Goal: Task Accomplishment & Management: Manage account settings

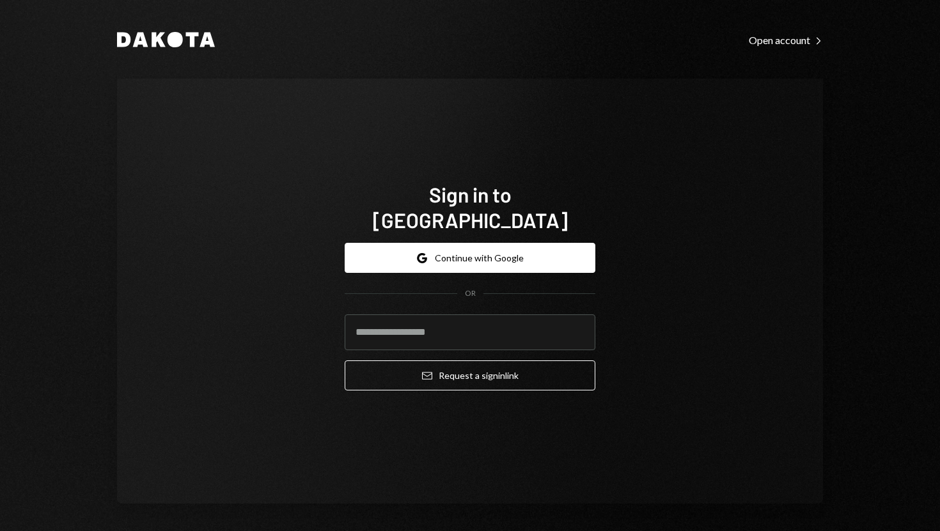
type input "**********"
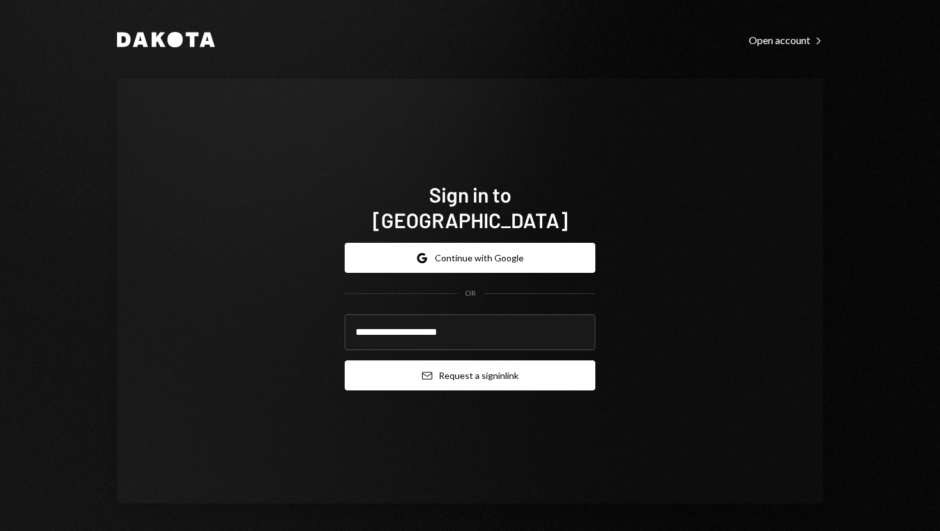
click at [371, 360] on button "Email Request a sign in link" at bounding box center [470, 375] width 251 height 30
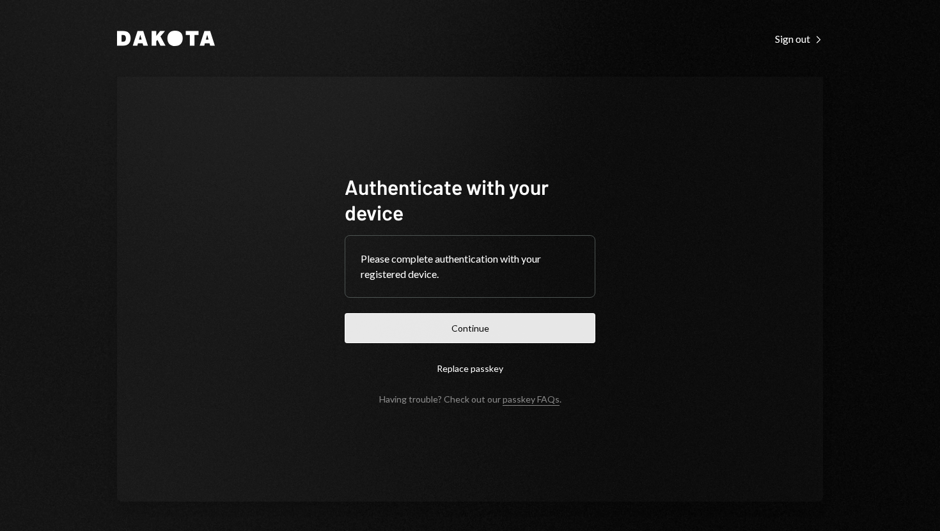
click at [484, 319] on button "Continue" at bounding box center [470, 328] width 251 height 30
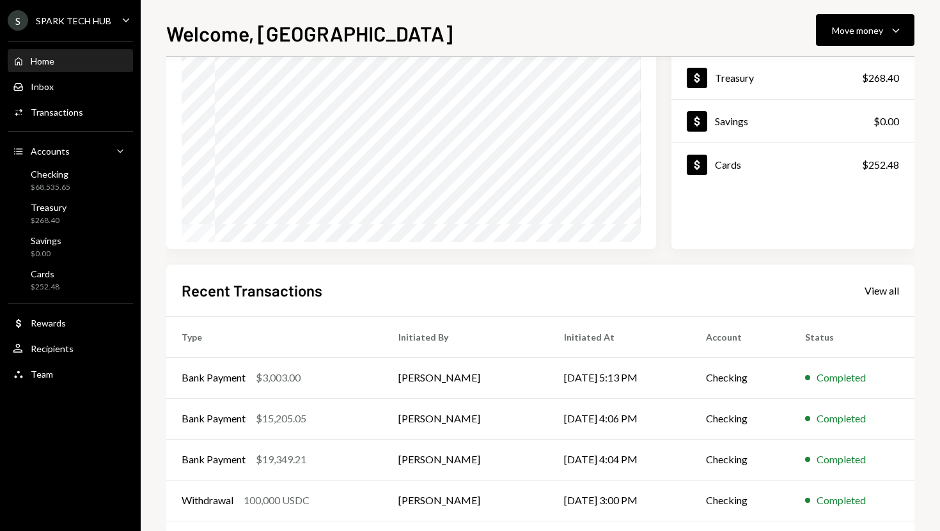
scroll to position [137, 0]
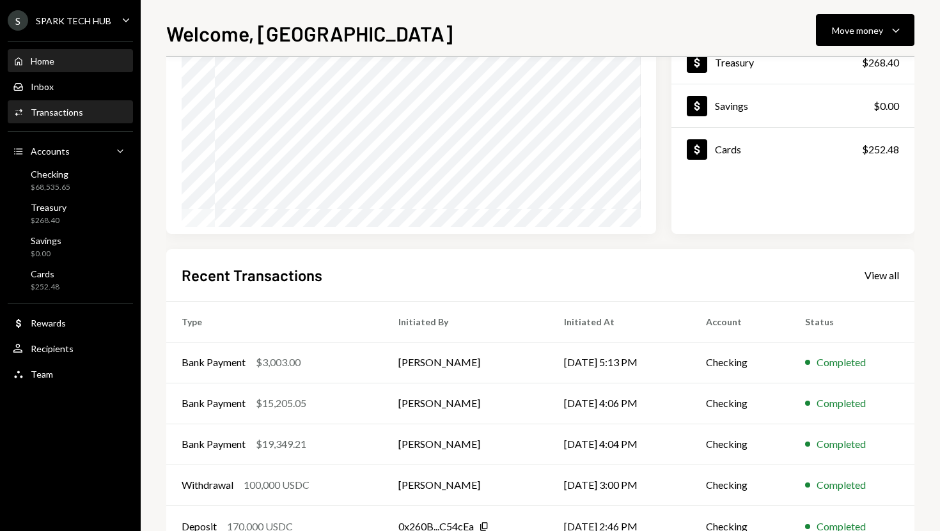
click at [74, 114] on div "Transactions" at bounding box center [57, 112] width 52 height 11
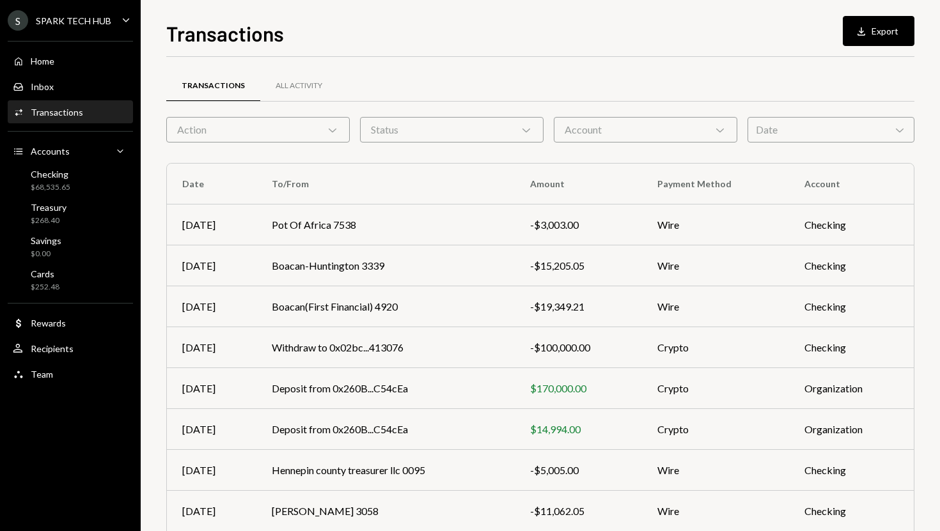
click at [773, 123] on div "Date Chevron Down" at bounding box center [830, 130] width 167 height 26
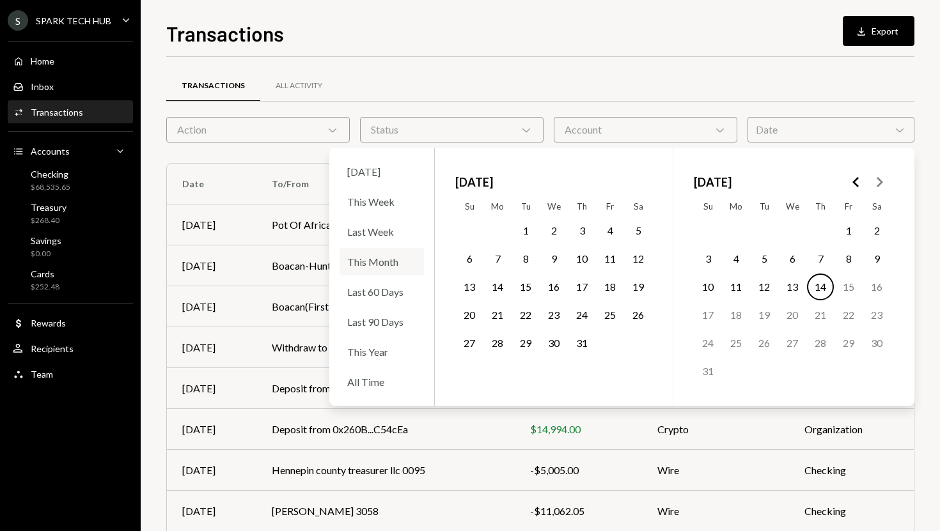
click at [382, 259] on div "This Month" at bounding box center [381, 261] width 84 height 27
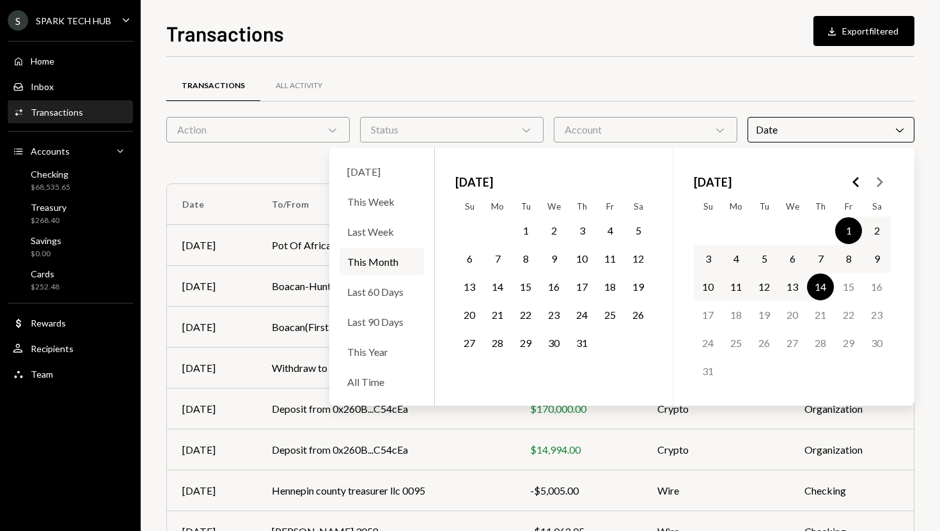
click at [702, 82] on div "Transactions All Activity" at bounding box center [540, 86] width 748 height 33
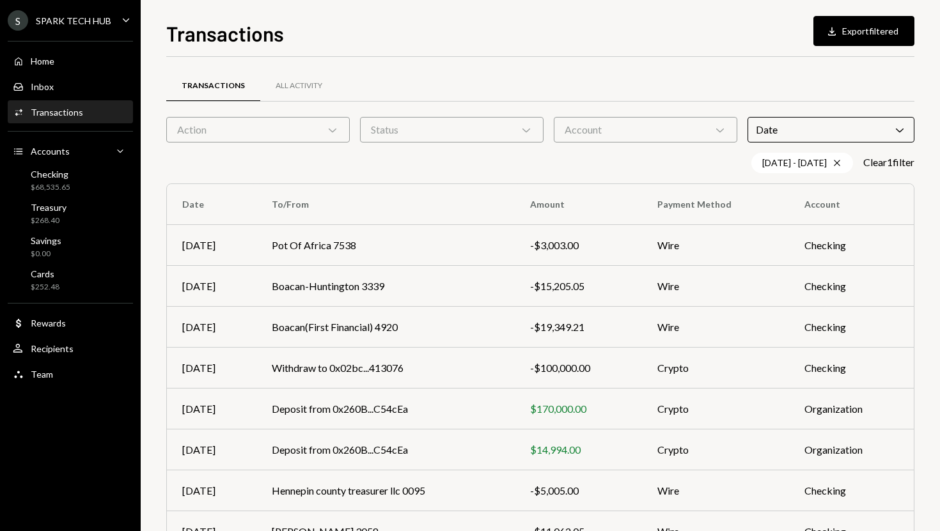
click at [342, 130] on div "Action Chevron Down" at bounding box center [257, 130] width 183 height 26
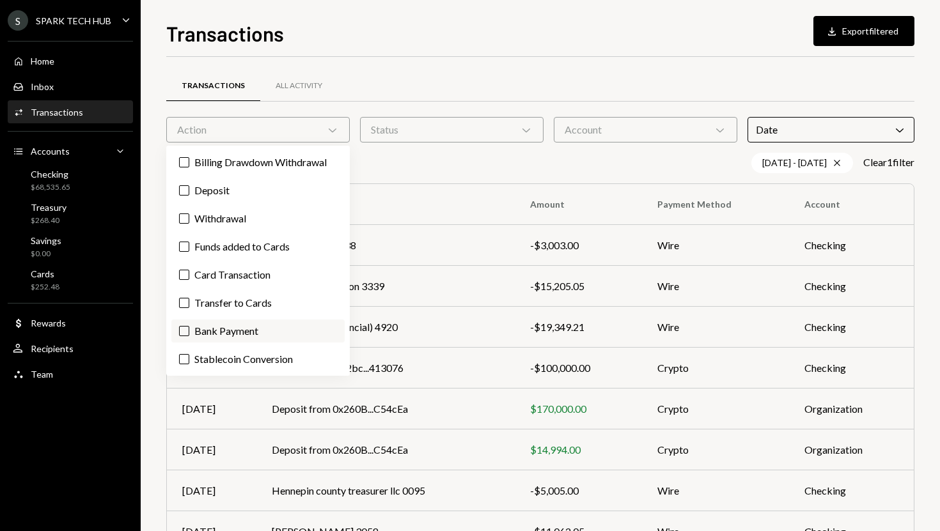
click at [251, 328] on label "Bank Payment" at bounding box center [257, 331] width 173 height 23
click at [189, 328] on button "Bank Payment" at bounding box center [184, 331] width 10 height 10
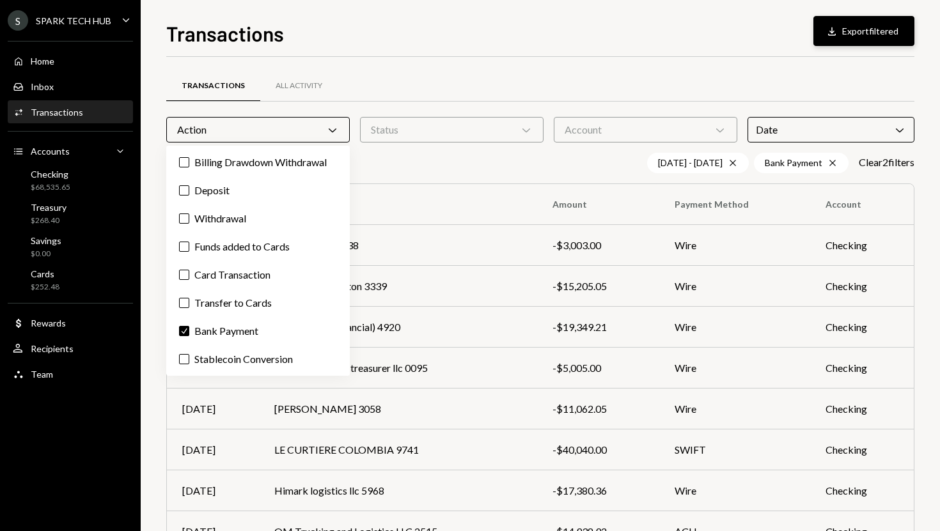
click at [858, 42] on button "Download Export filtered" at bounding box center [863, 31] width 101 height 30
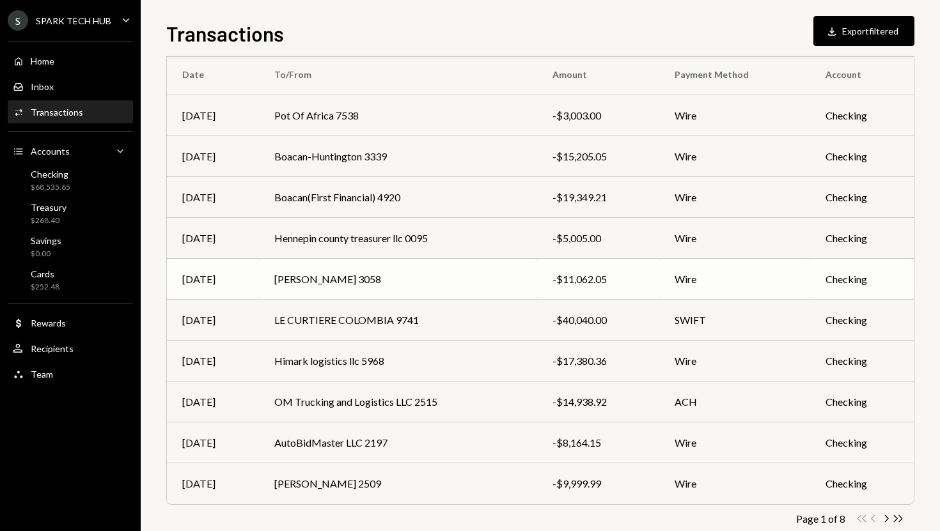
scroll to position [135, 0]
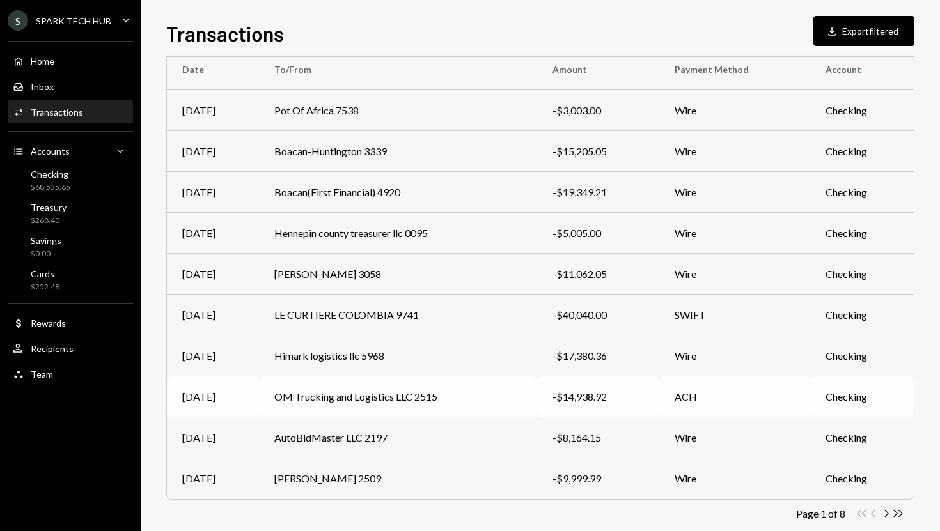
click at [350, 402] on td "OM Trucking and Logistics LLC 2515" at bounding box center [398, 396] width 278 height 41
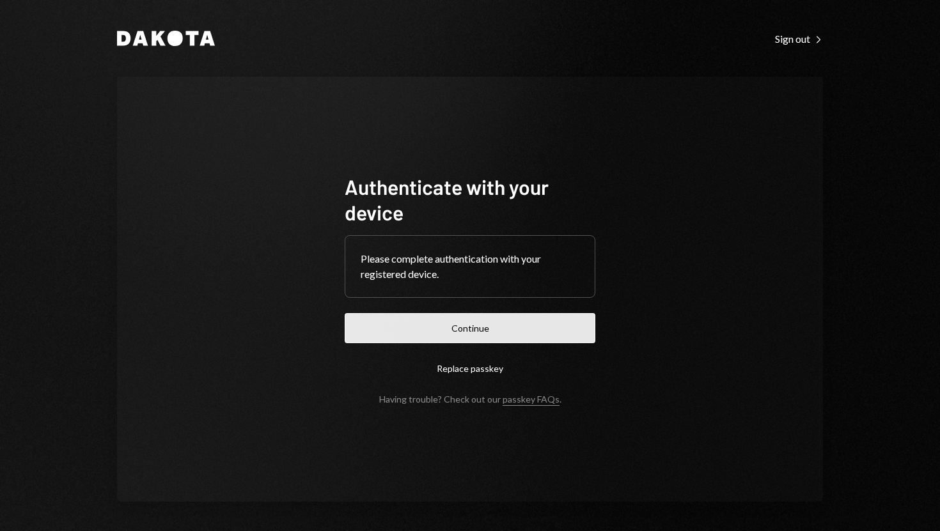
click at [463, 322] on button "Continue" at bounding box center [470, 328] width 251 height 30
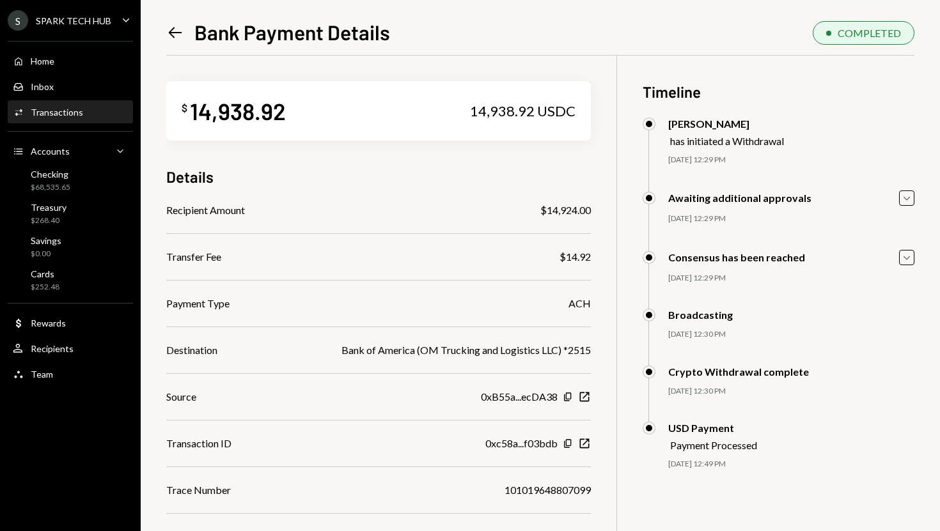
click at [83, 66] on div "Home Home" at bounding box center [70, 61] width 115 height 22
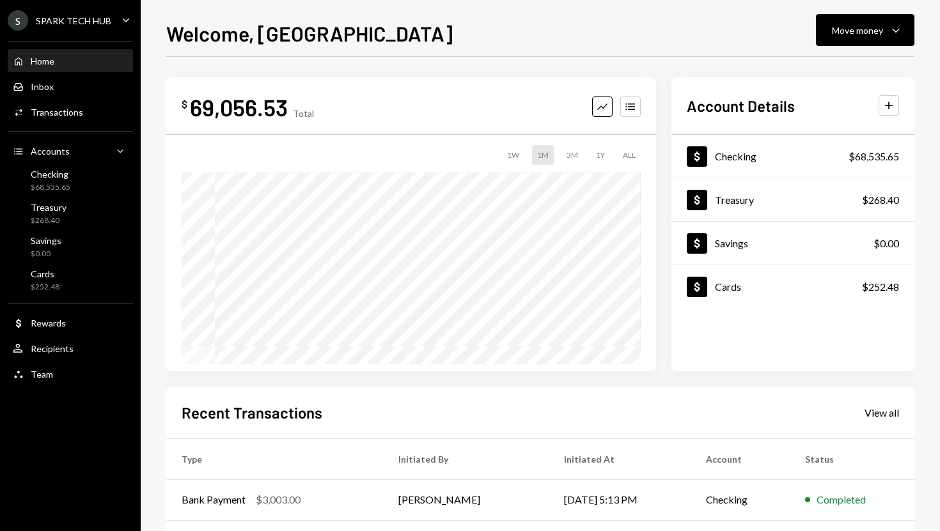
click at [83, 66] on div "Home Home" at bounding box center [70, 61] width 115 height 22
